Goal: Navigation & Orientation: Find specific page/section

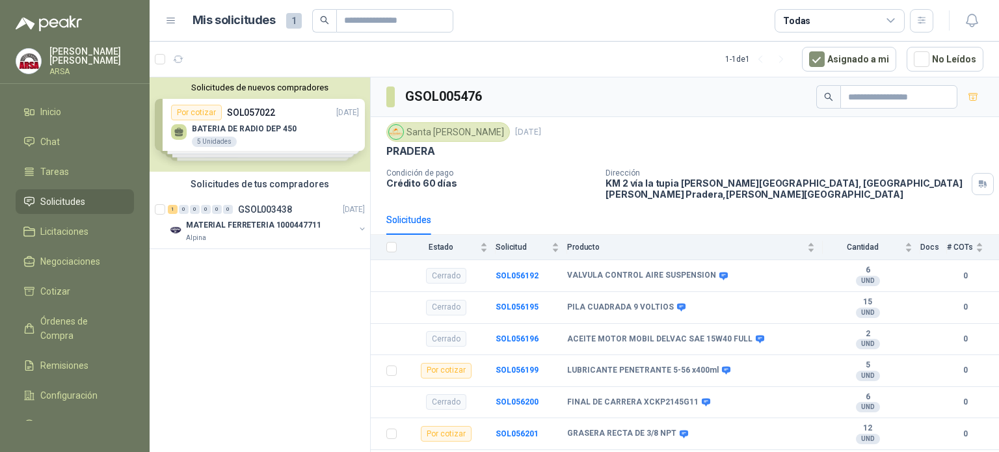
click at [69, 196] on span "Solicitudes" at bounding box center [62, 202] width 45 height 14
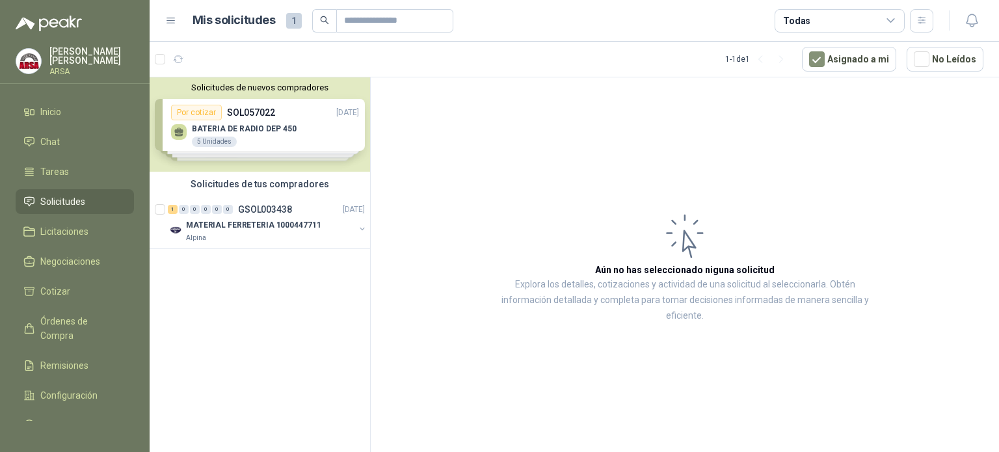
click at [76, 197] on span "Solicitudes" at bounding box center [62, 202] width 45 height 14
click at [171, 210] on div "1" at bounding box center [173, 209] width 10 height 9
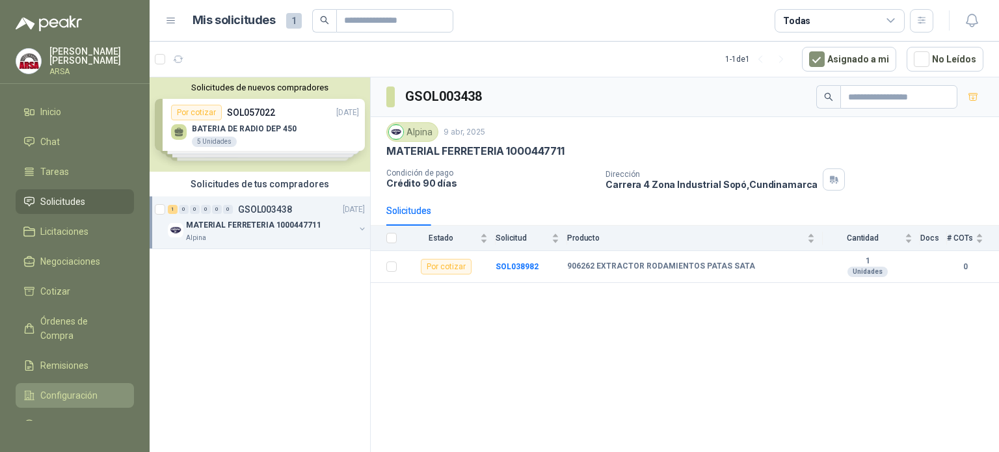
click at [71, 391] on span "Configuración" at bounding box center [68, 395] width 57 height 14
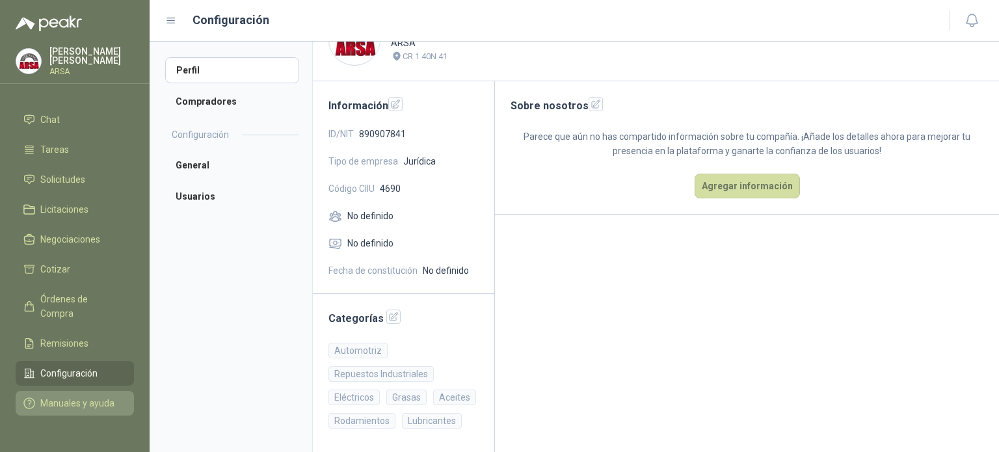
scroll to position [34, 0]
click at [182, 167] on li "General" at bounding box center [232, 165] width 134 height 26
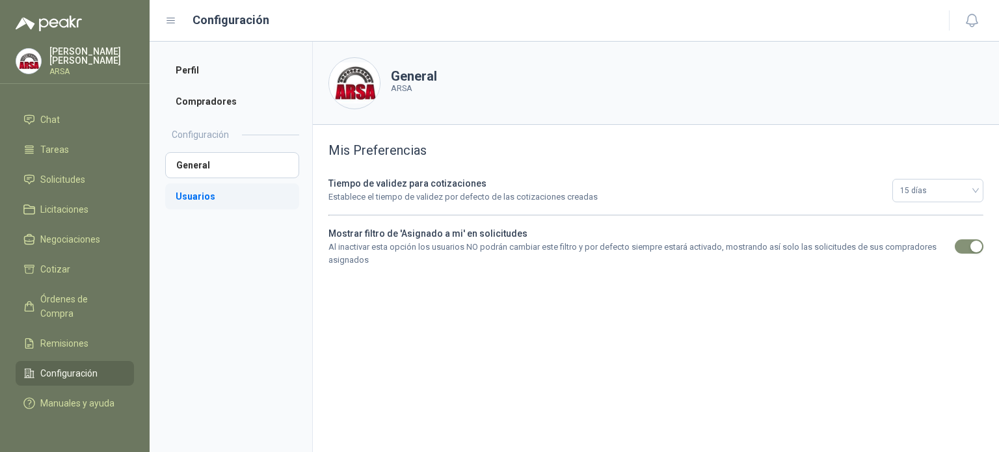
click at [185, 195] on li "Usuarios" at bounding box center [232, 196] width 134 height 26
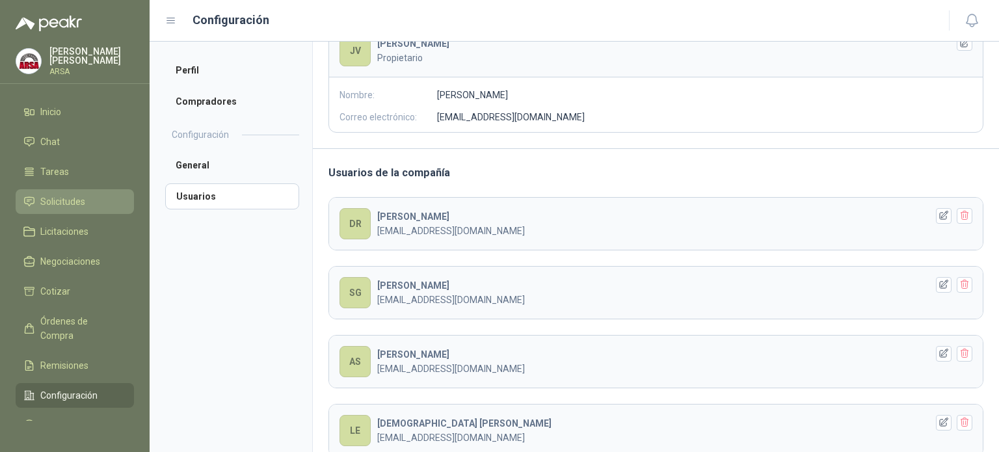
click at [49, 195] on span "Solicitudes" at bounding box center [62, 202] width 45 height 14
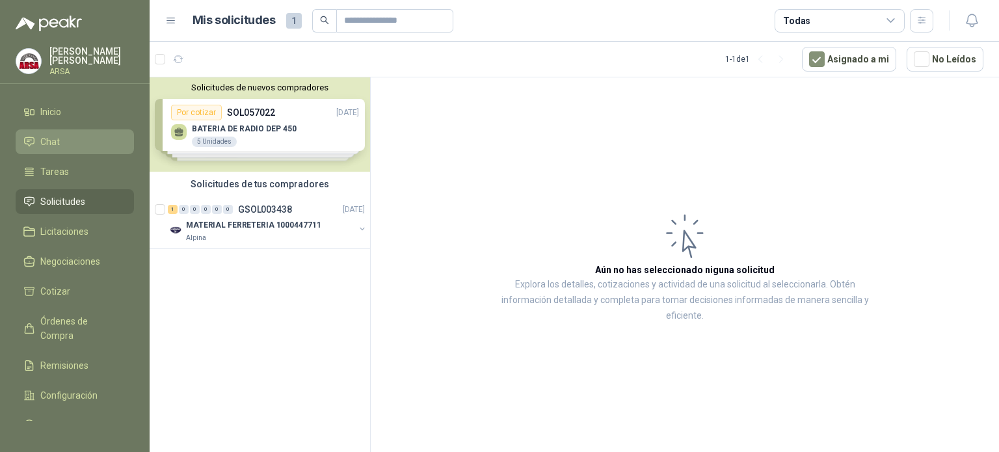
click at [49, 137] on span "Chat" at bounding box center [50, 142] width 20 height 14
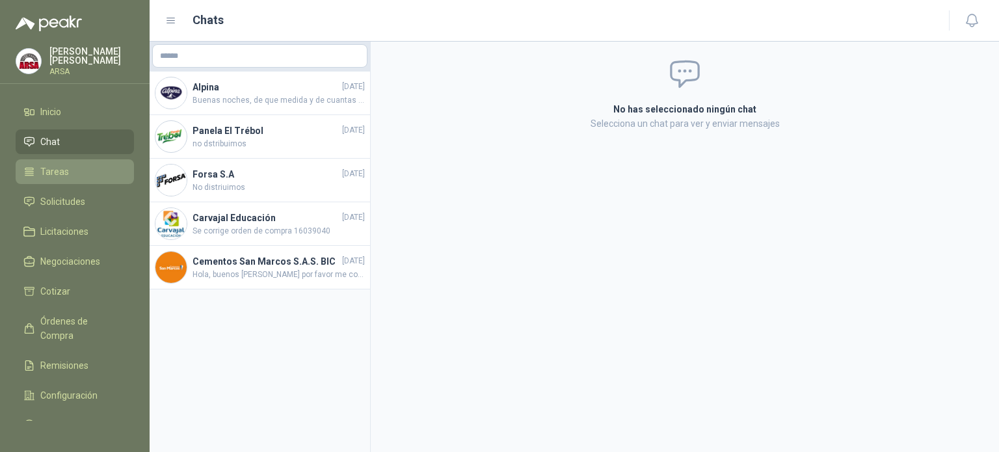
click at [49, 166] on span "Tareas" at bounding box center [54, 172] width 29 height 14
